Goal: Register for event/course

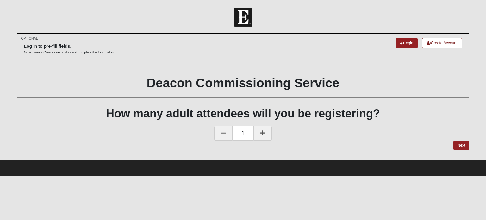
click at [263, 134] on icon at bounding box center [262, 133] width 5 height 6
click at [461, 144] on link "Next" at bounding box center [462, 145] width 16 height 9
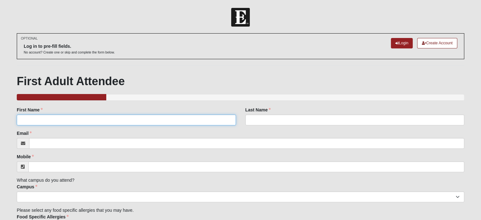
click at [153, 122] on input "First Name" at bounding box center [126, 120] width 219 height 11
type input "[PERSON_NAME]"
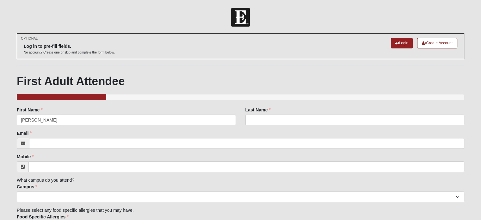
type input "[PERSON_NAME]"
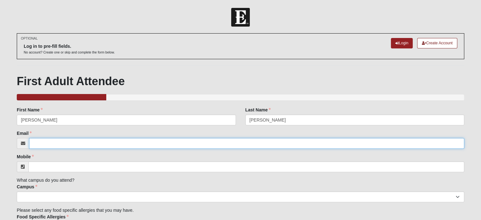
type input "[EMAIL_ADDRESS][DOMAIN_NAME]"
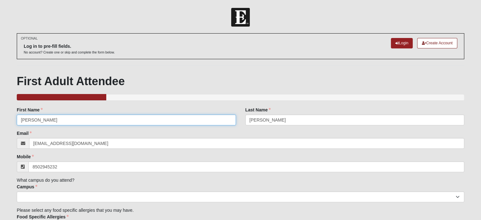
type input "[PHONE_NUMBER]"
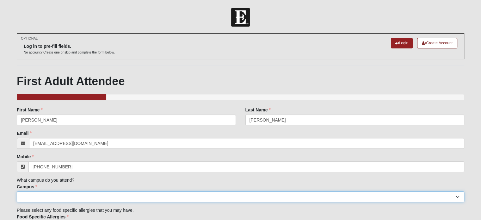
click at [71, 198] on select "Arlington Baymeadows Eleven22 Online [PERSON_NAME][GEOGRAPHIC_DATA] Jesup [GEOG…" at bounding box center [241, 196] width 448 height 11
select select "3"
click at [17, 191] on select "Arlington Baymeadows Eleven22 Online [PERSON_NAME][GEOGRAPHIC_DATA] Jesup [GEOG…" at bounding box center [241, 196] width 448 height 11
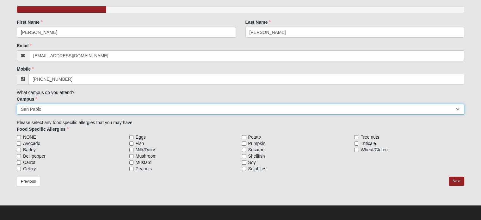
scroll to position [89, 0]
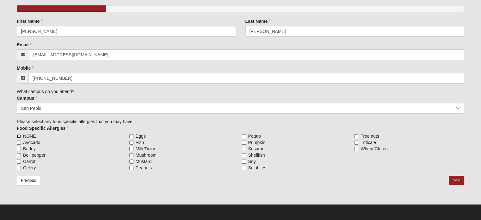
click at [19, 135] on input "NONE" at bounding box center [19, 136] width 4 height 4
checkbox input "true"
click at [456, 179] on link "Next" at bounding box center [457, 180] width 16 height 9
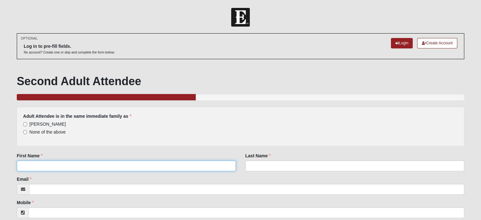
click at [136, 162] on input "First Name" at bounding box center [126, 165] width 219 height 11
type input "[PERSON_NAME]"
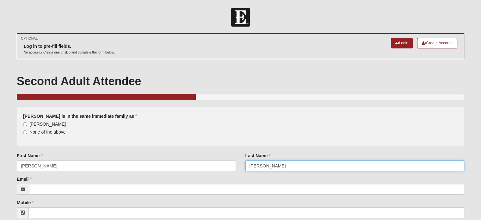
type input "[PERSON_NAME]"
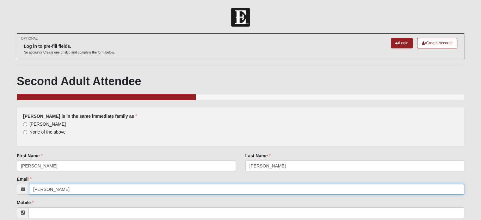
click at [91, 188] on input "[PERSON_NAME]" at bounding box center [247, 189] width 436 height 11
type input "[EMAIL_ADDRESS][DOMAIN_NAME]"
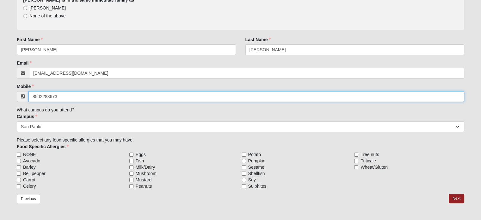
scroll to position [126, 0]
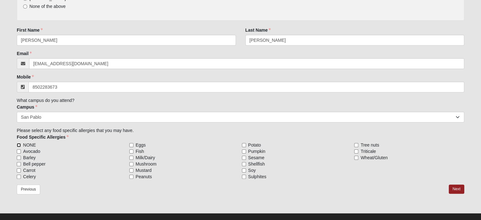
type input "[PHONE_NUMBER]"
click at [20, 143] on input "NONE" at bounding box center [19, 145] width 4 height 4
checkbox input "true"
click at [453, 187] on link "Next" at bounding box center [457, 189] width 16 height 9
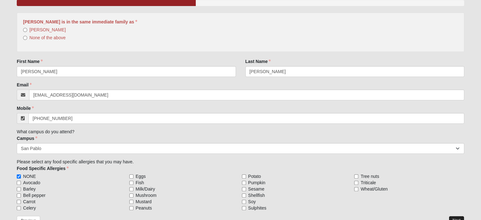
scroll to position [0, 0]
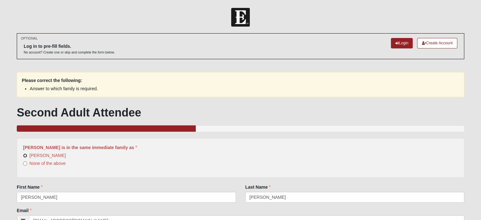
click at [24, 154] on input "[PERSON_NAME]" at bounding box center [25, 156] width 4 height 4
radio input "true"
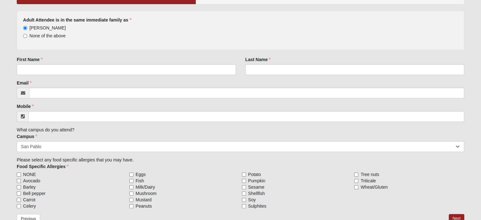
scroll to position [97, 0]
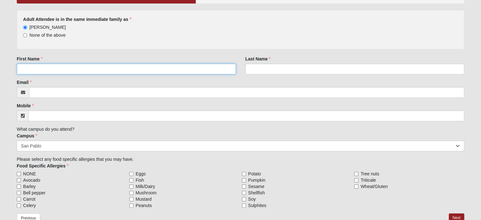
click at [187, 71] on input "First Name" at bounding box center [126, 69] width 219 height 11
type input "[PERSON_NAME]"
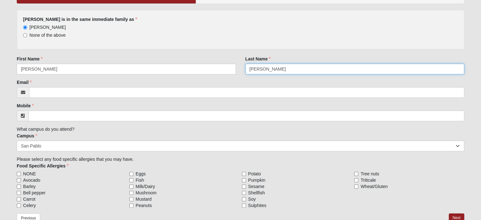
type input "[PERSON_NAME]"
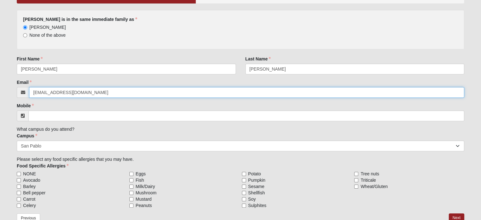
type input "[EMAIL_ADDRESS][DOMAIN_NAME]"
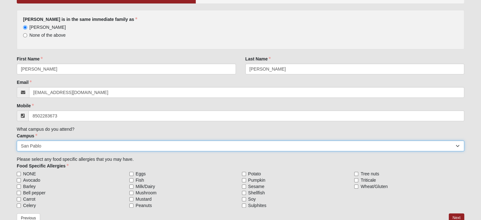
type input "[PHONE_NUMBER]"
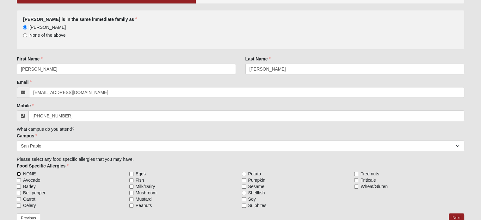
click at [19, 172] on input "NONE" at bounding box center [19, 174] width 4 height 4
checkbox input "true"
click at [457, 216] on link "Next" at bounding box center [457, 217] width 16 height 9
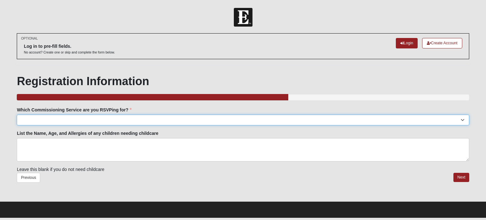
click at [462, 119] on select "[GEOGRAPHIC_DATA]: TBD Baymeadows: TBD [PERSON_NAME][GEOGRAPHIC_DATA]: TBD Jesu…" at bounding box center [243, 120] width 452 height 11
select select "San Pablo: [DATE] 6:30pm | [GEOGRAPHIC_DATA]"
click at [17, 115] on select "[GEOGRAPHIC_DATA]: TBD Baymeadows: TBD [PERSON_NAME][GEOGRAPHIC_DATA]: TBD Jesu…" at bounding box center [243, 120] width 452 height 11
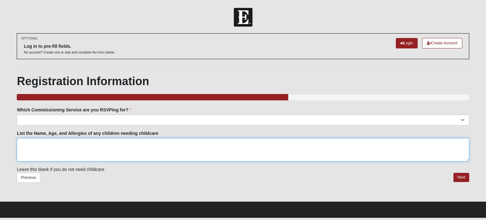
click at [107, 150] on textarea "List the Name, Age, and Allergies of any children needing childcare" at bounding box center [243, 149] width 452 height 23
type textarea "none"
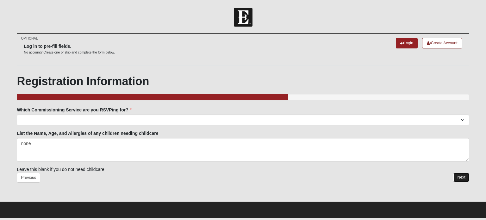
click at [460, 177] on link "Next" at bounding box center [462, 177] width 16 height 9
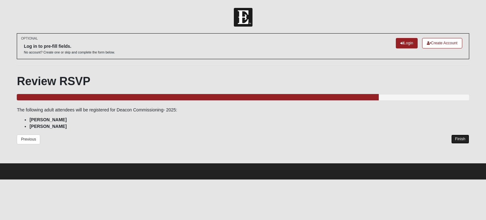
click at [459, 137] on link "Finish" at bounding box center [460, 139] width 18 height 9
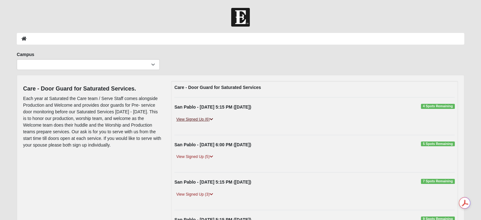
click at [193, 118] on link "View Signed Up (6)" at bounding box center [194, 119] width 41 height 7
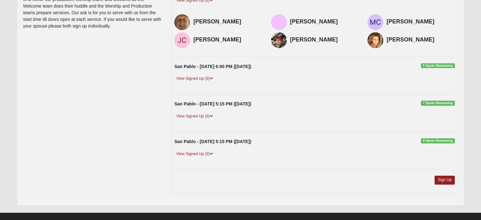
scroll to position [127, 0]
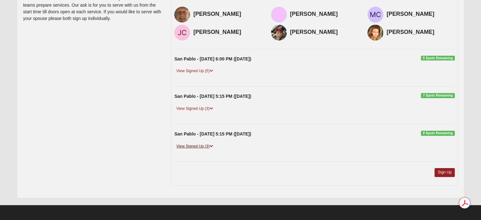
click at [206, 144] on link "View Signed Up (3)" at bounding box center [194, 146] width 41 height 7
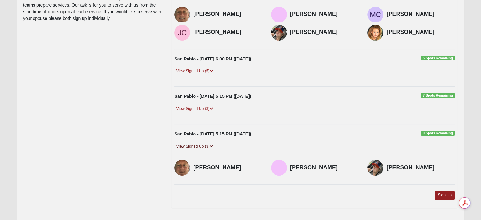
click at [207, 144] on link "View Signed Up (3)" at bounding box center [194, 146] width 41 height 7
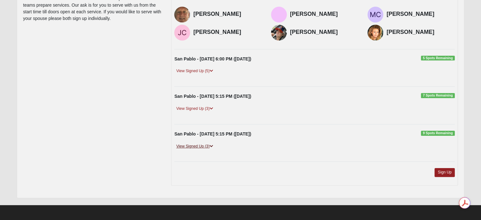
click at [207, 144] on link "View Signed Up (3)" at bounding box center [194, 146] width 41 height 7
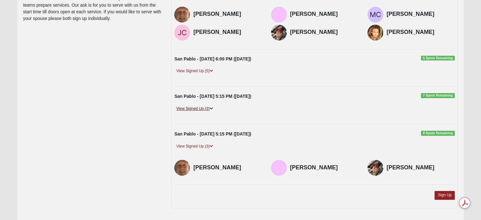
click at [208, 108] on link "View Signed Up (3)" at bounding box center [194, 108] width 41 height 7
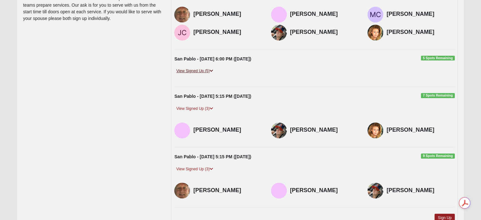
click at [208, 70] on link "View Signed Up (5)" at bounding box center [194, 71] width 41 height 7
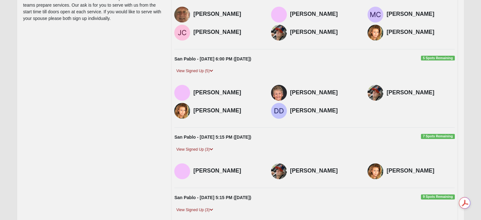
click at [375, 92] on img at bounding box center [376, 93] width 16 height 16
click at [398, 93] on h4 "Michelle Howard" at bounding box center [421, 92] width 68 height 7
